Goal: Check status

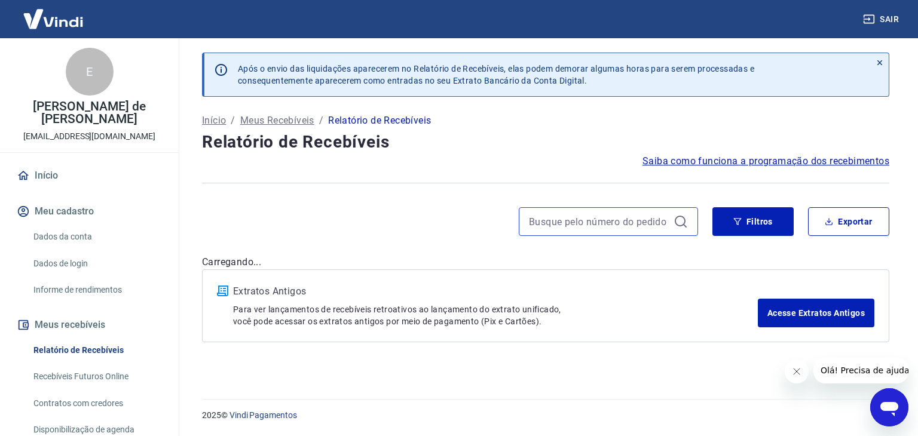
click at [603, 225] on input at bounding box center [599, 222] width 140 height 18
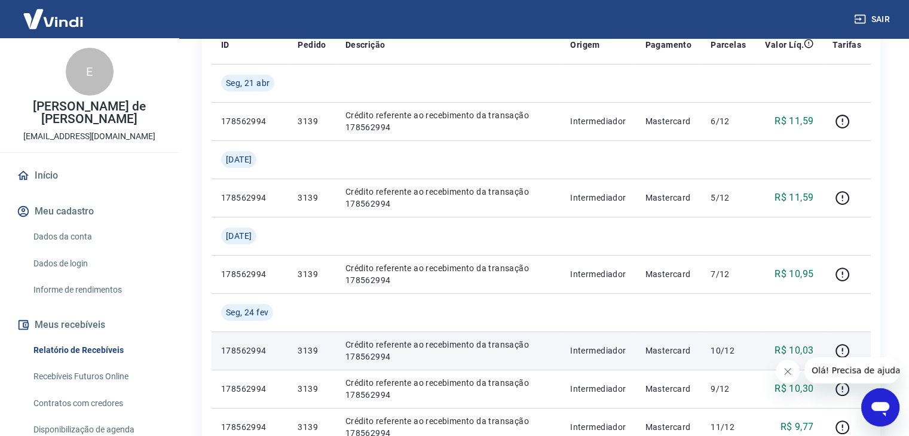
scroll to position [120, 0]
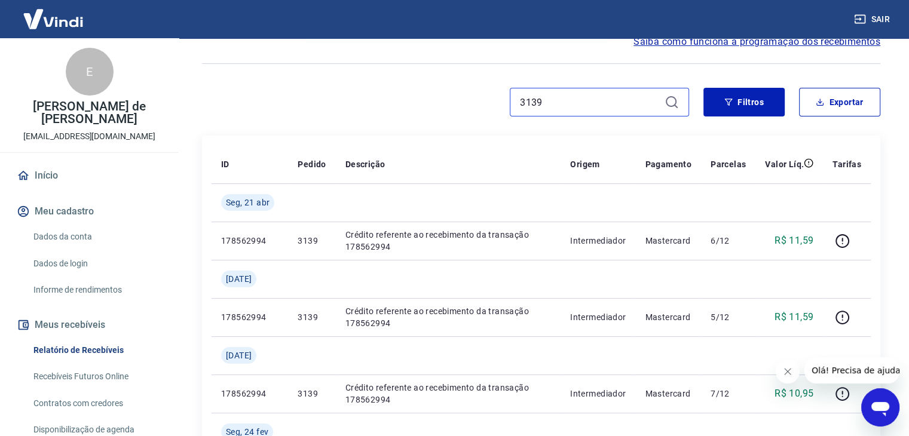
drag, startPoint x: 552, startPoint y: 103, endPoint x: 492, endPoint y: 104, distance: 60.4
click at [488, 105] on div "3139" at bounding box center [445, 102] width 487 height 29
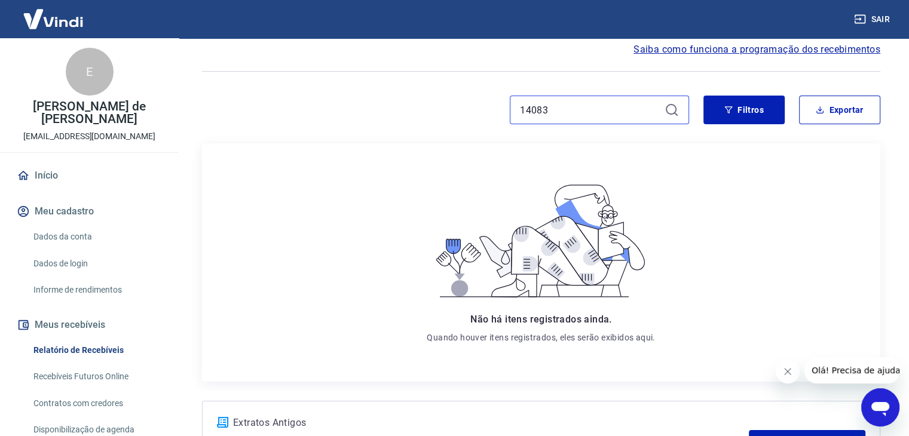
scroll to position [120, 0]
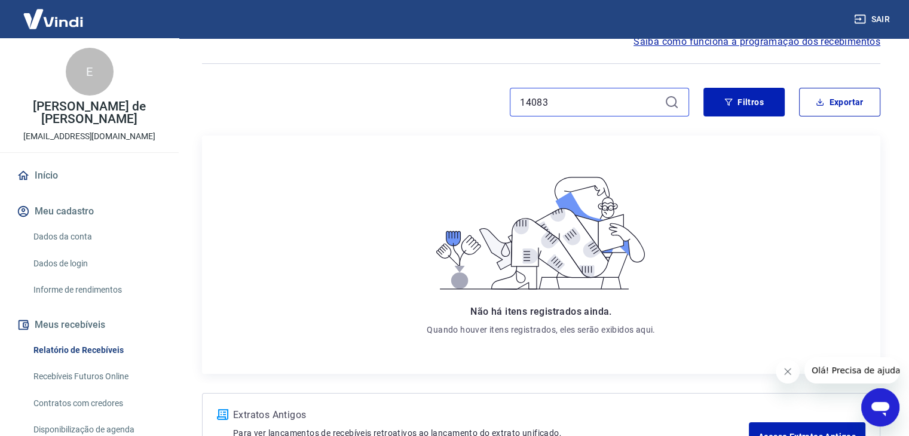
drag, startPoint x: 562, startPoint y: 106, endPoint x: 500, endPoint y: 101, distance: 62.4
click at [493, 106] on div "14083" at bounding box center [445, 102] width 487 height 29
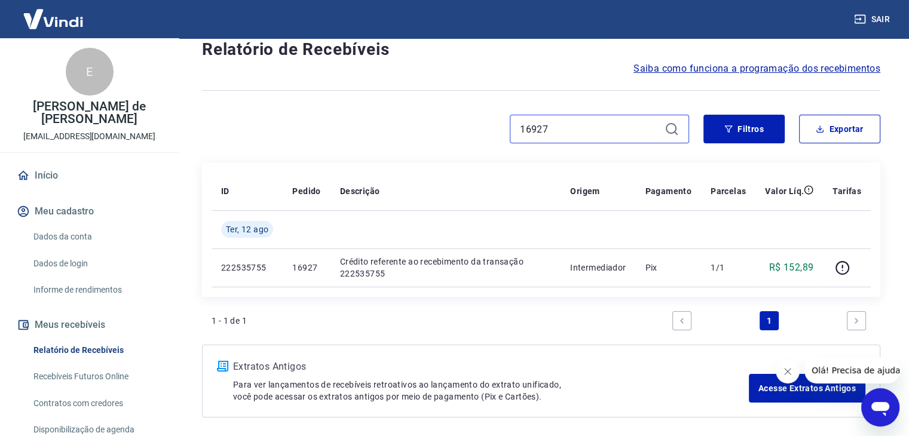
scroll to position [120, 0]
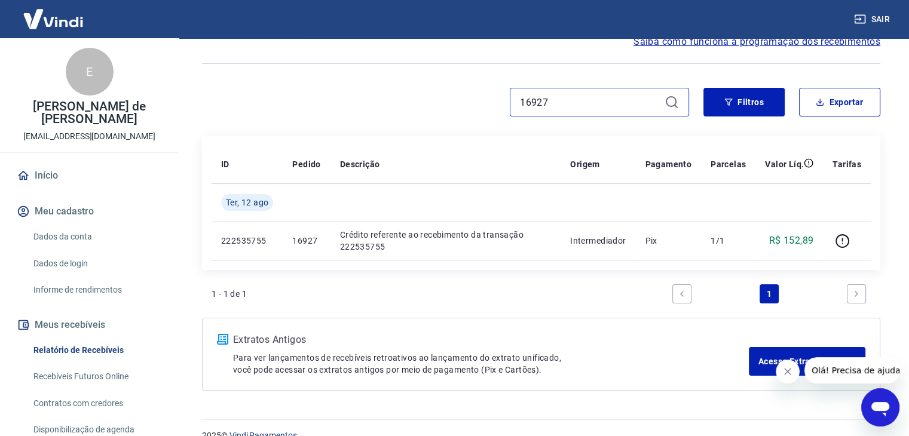
drag, startPoint x: 575, startPoint y: 105, endPoint x: 497, endPoint y: 102, distance: 78.4
click at [497, 102] on div "16927" at bounding box center [445, 102] width 487 height 29
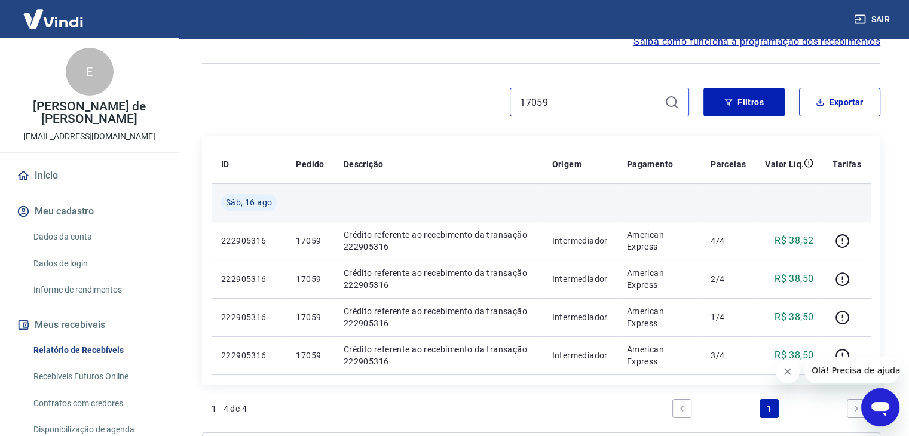
scroll to position [179, 0]
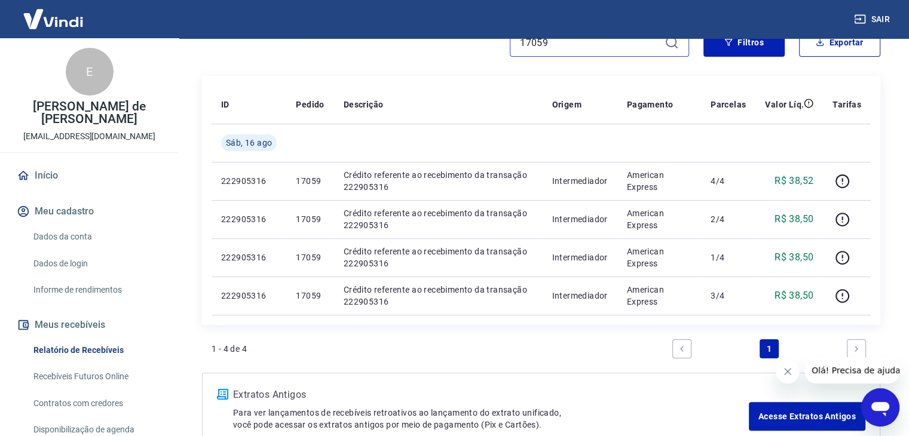
drag, startPoint x: 552, startPoint y: 46, endPoint x: 508, endPoint y: 46, distance: 44.8
click at [505, 46] on div "17059" at bounding box center [445, 42] width 487 height 29
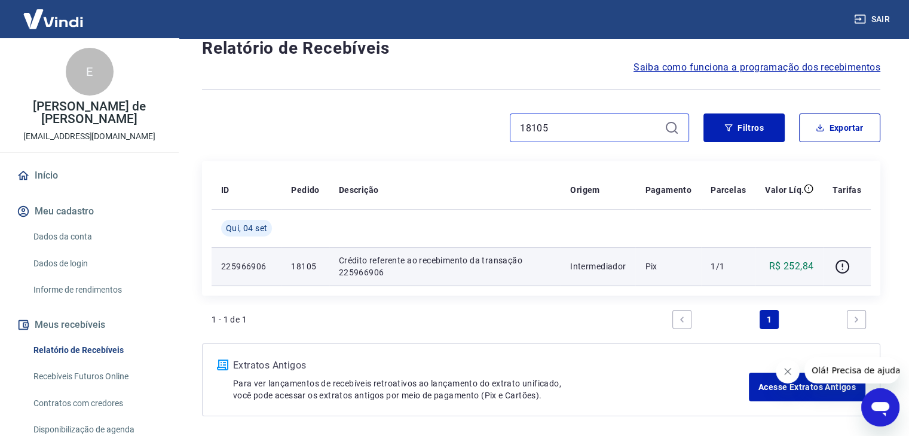
scroll to position [120, 0]
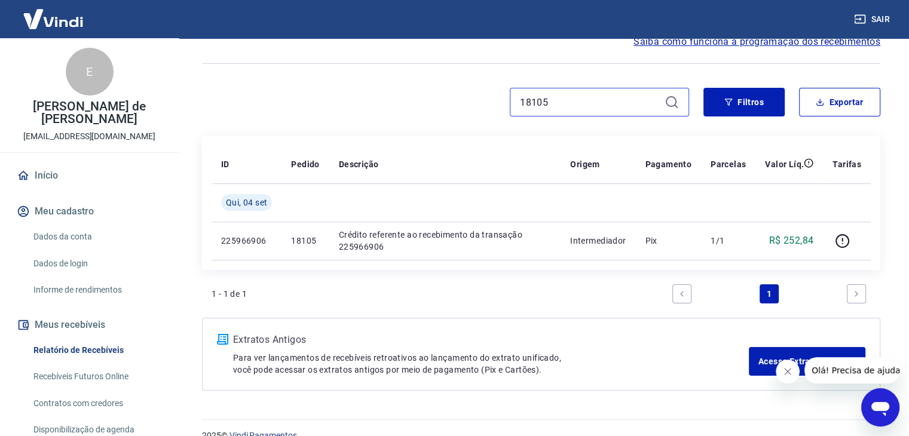
drag, startPoint x: 578, startPoint y: 102, endPoint x: 482, endPoint y: 91, distance: 95.7
click at [482, 93] on div "18105" at bounding box center [445, 102] width 487 height 29
type input "18849"
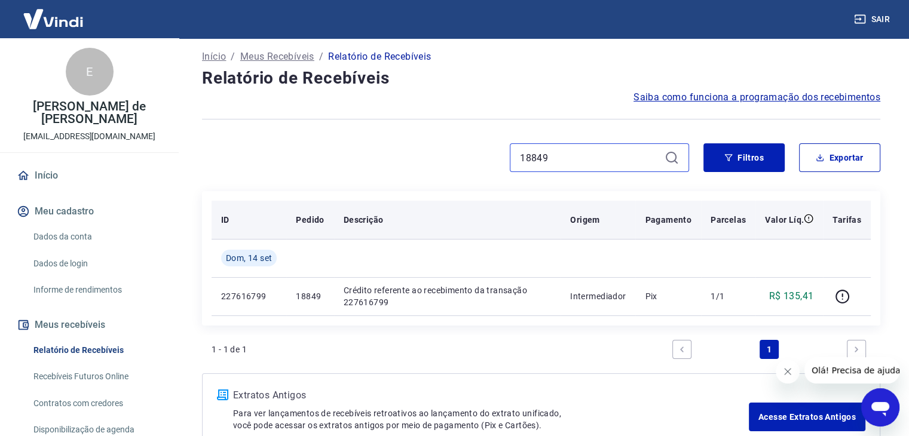
scroll to position [120, 0]
